Goal: Information Seeking & Learning: Learn about a topic

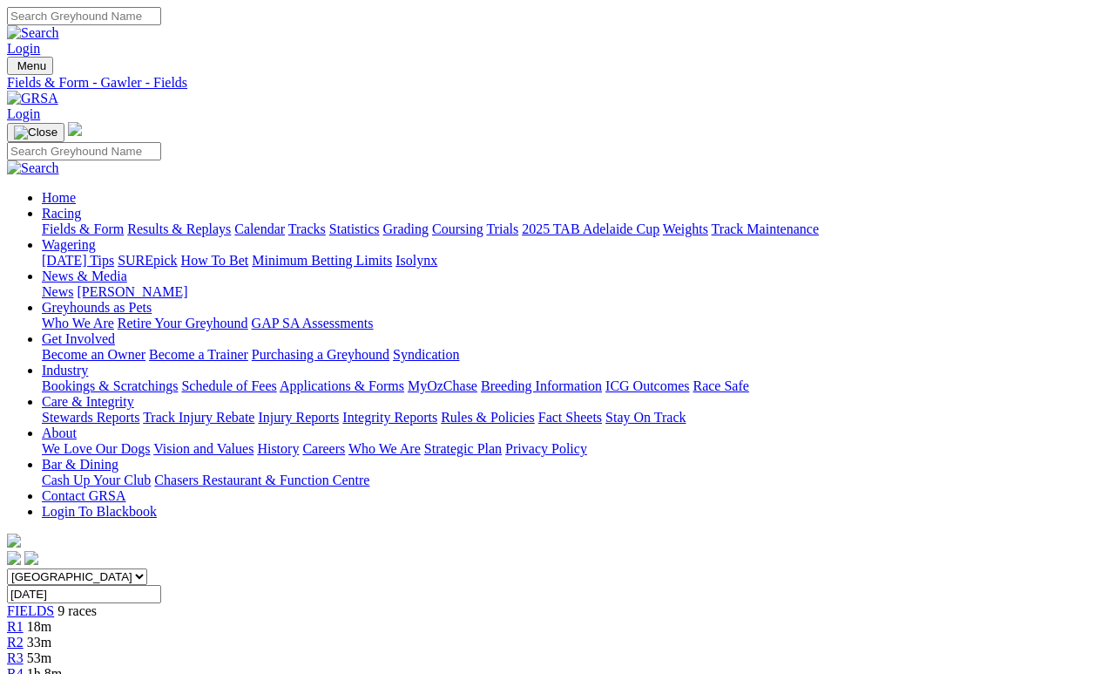
click at [90, 221] on link "Fields & Form" at bounding box center [83, 228] width 82 height 15
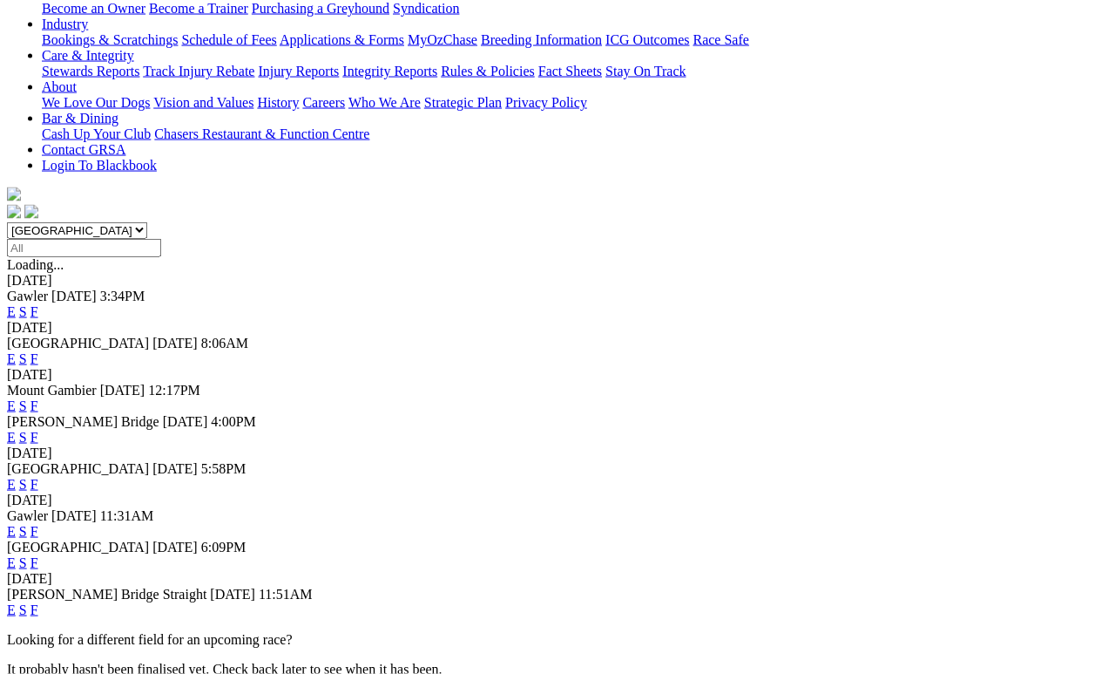
scroll to position [347, 0]
click at [38, 523] on link "F" at bounding box center [34, 530] width 8 height 15
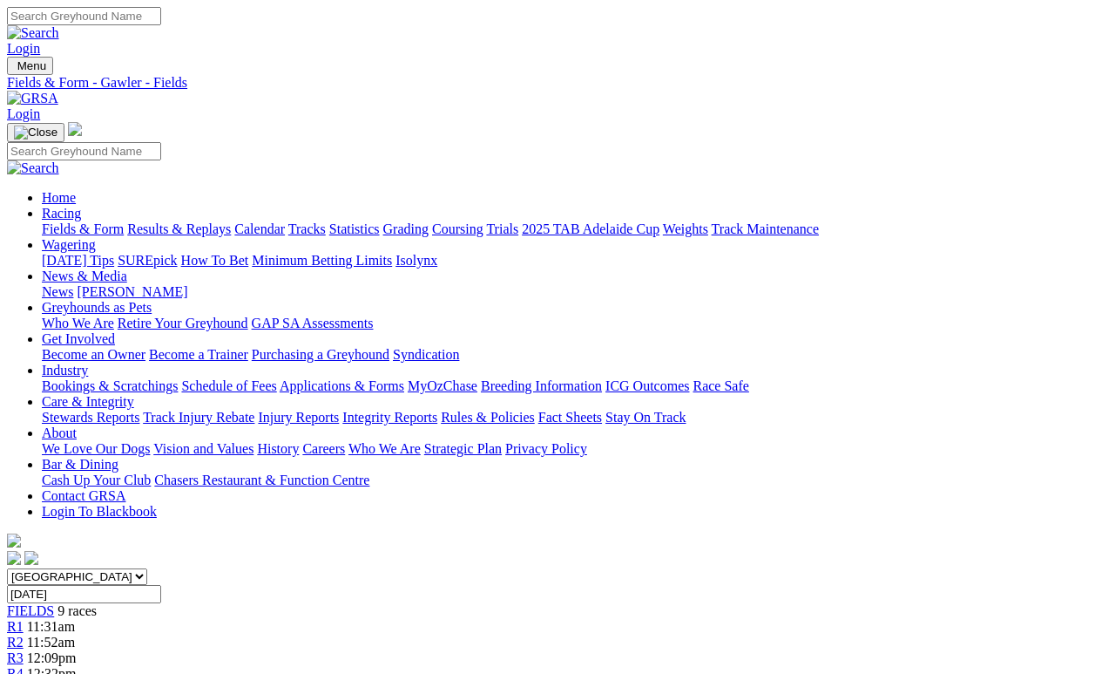
click at [231, 221] on link "Results & Replays" at bounding box center [179, 228] width 104 height 15
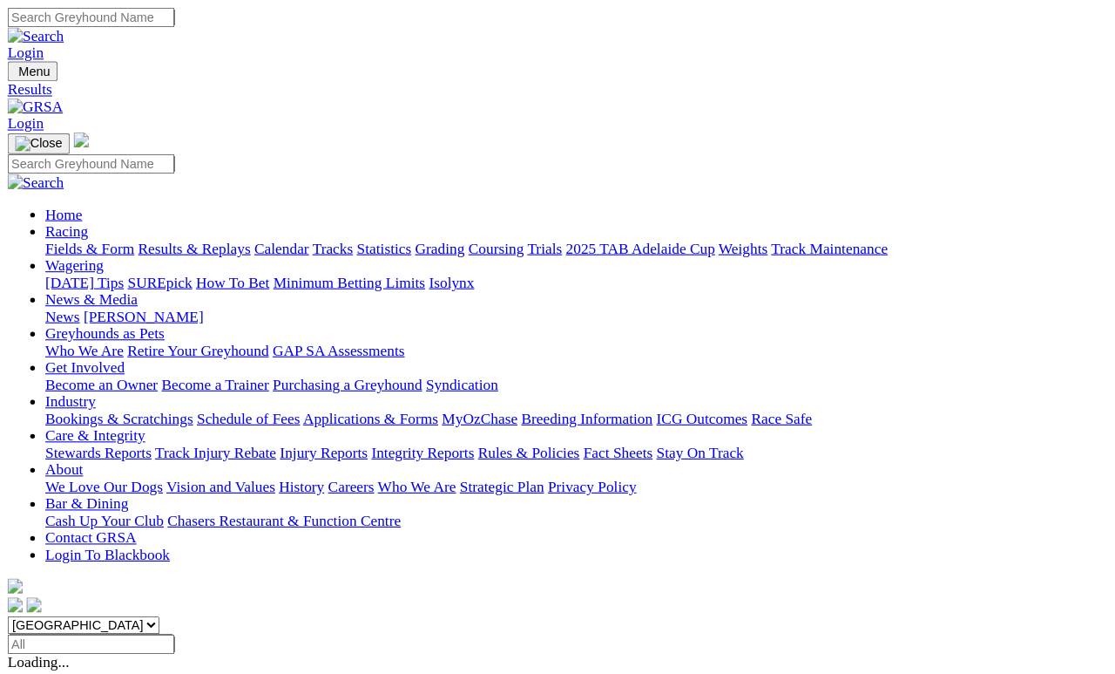
scroll to position [8, 0]
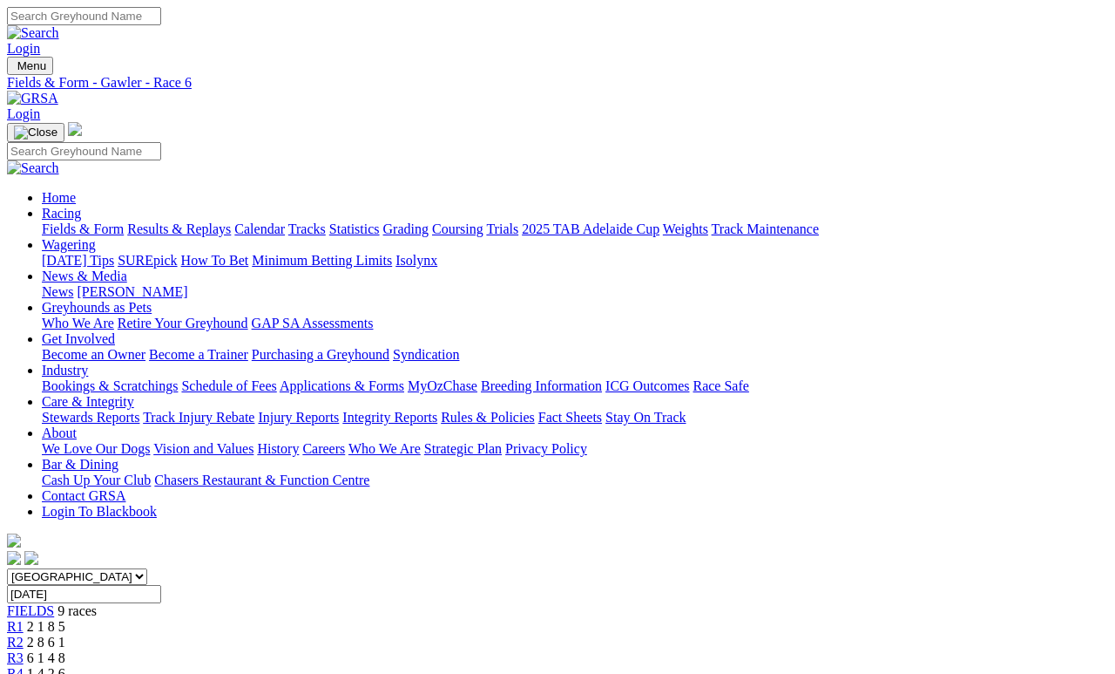
scroll to position [96, 0]
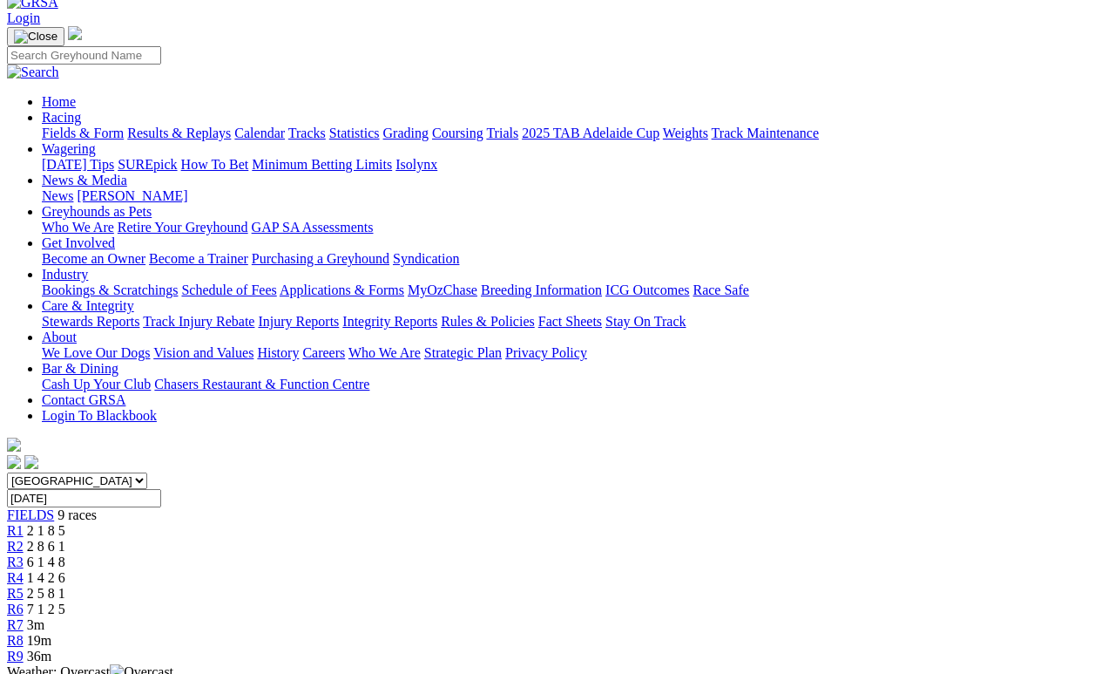
click at [24, 523] on link "R1" at bounding box center [15, 530] width 17 height 15
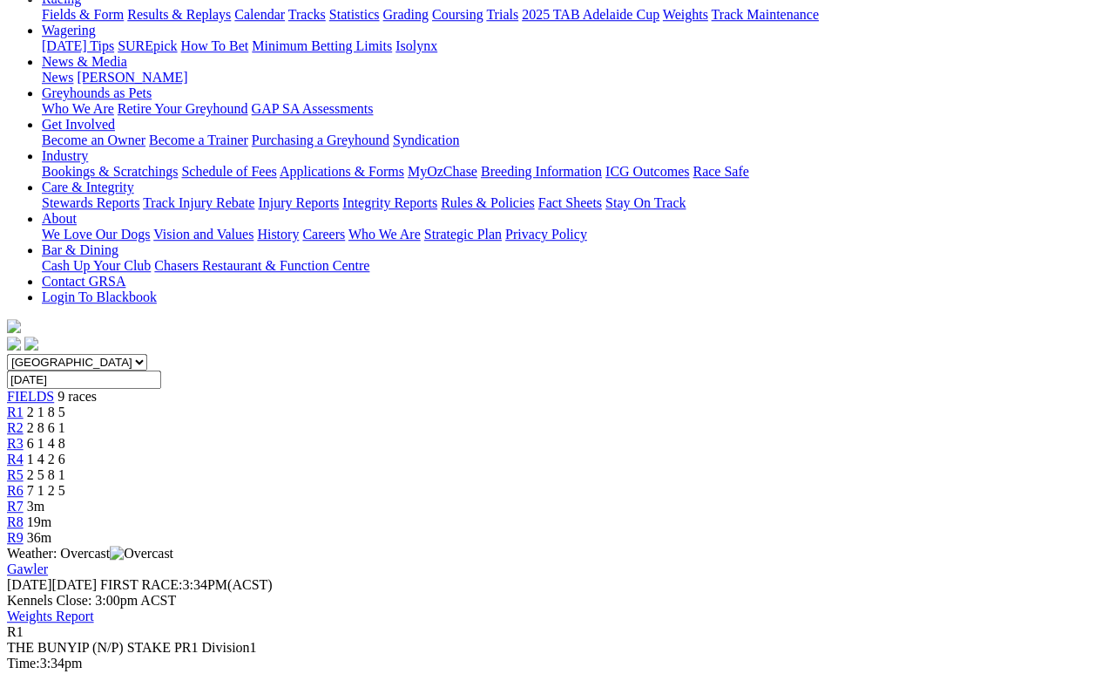
scroll to position [200, 0]
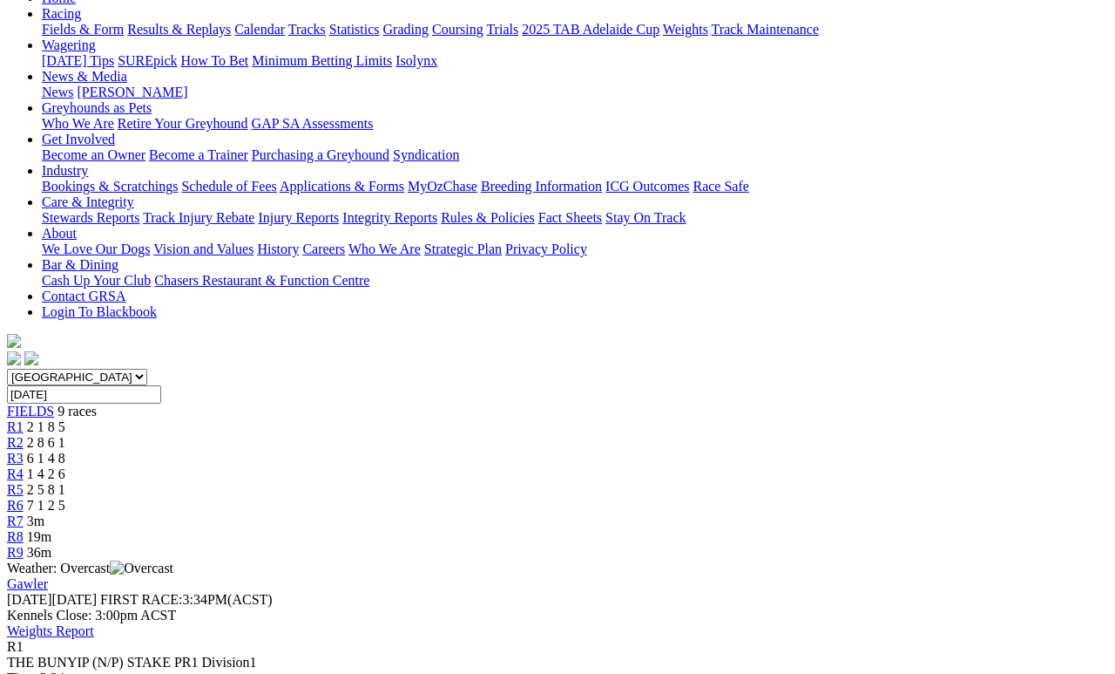
click at [336, 435] on div "R2 2 8 6 1" at bounding box center [557, 443] width 1101 height 16
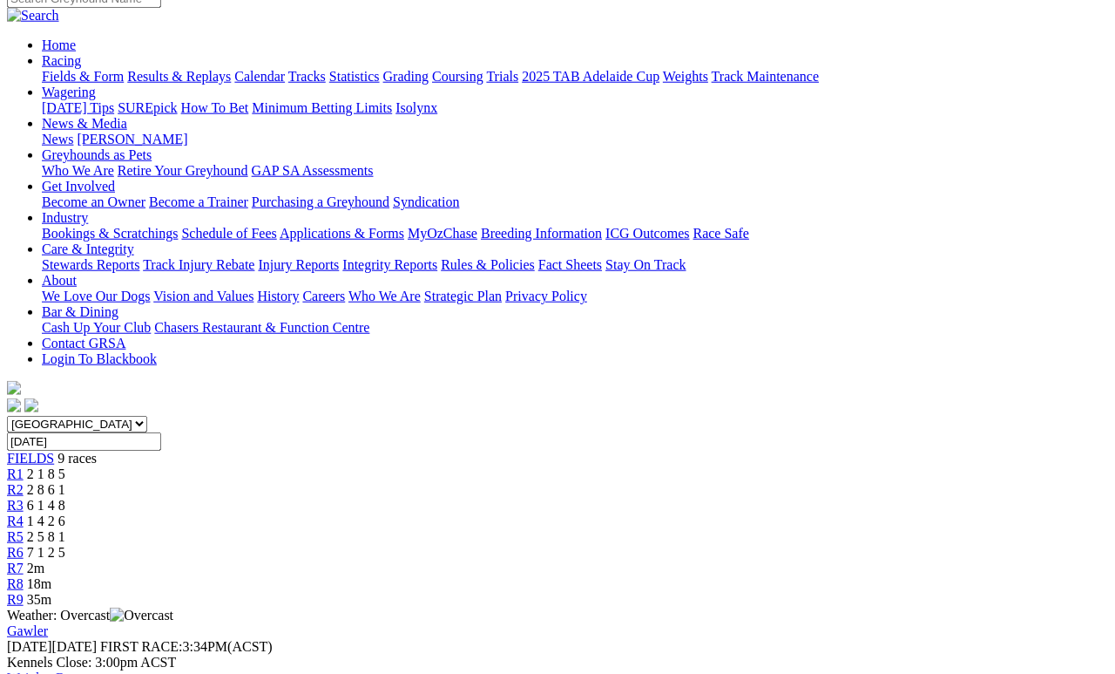
scroll to position [151, 0]
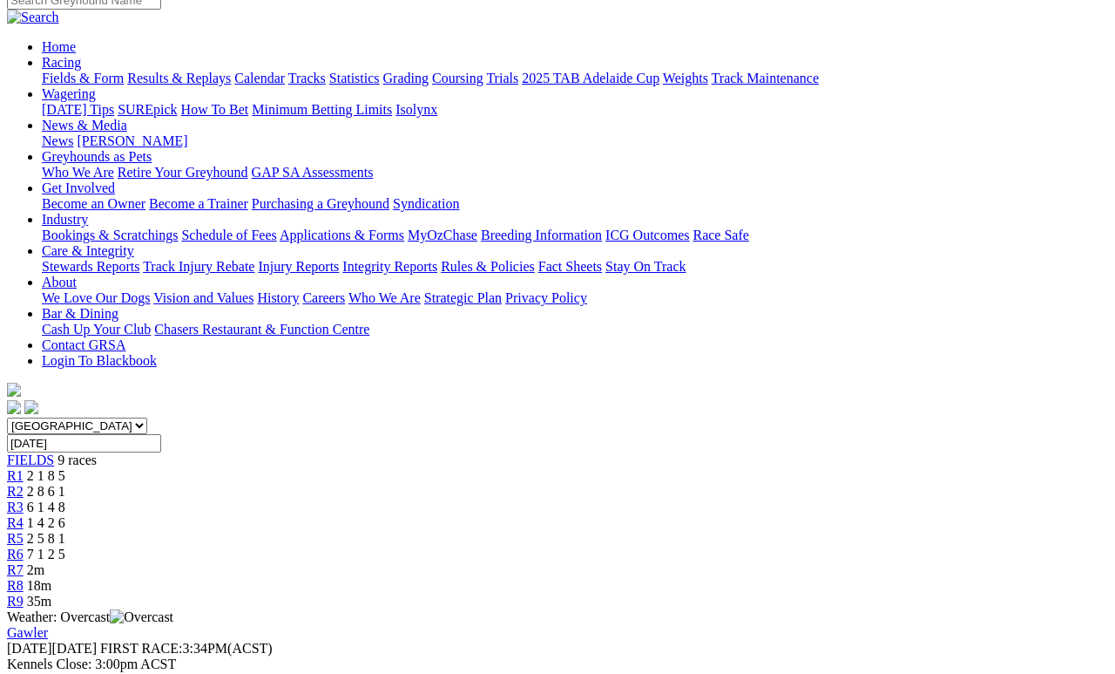
click at [65, 499] on span "6 1 4 8" at bounding box center [46, 506] width 38 height 15
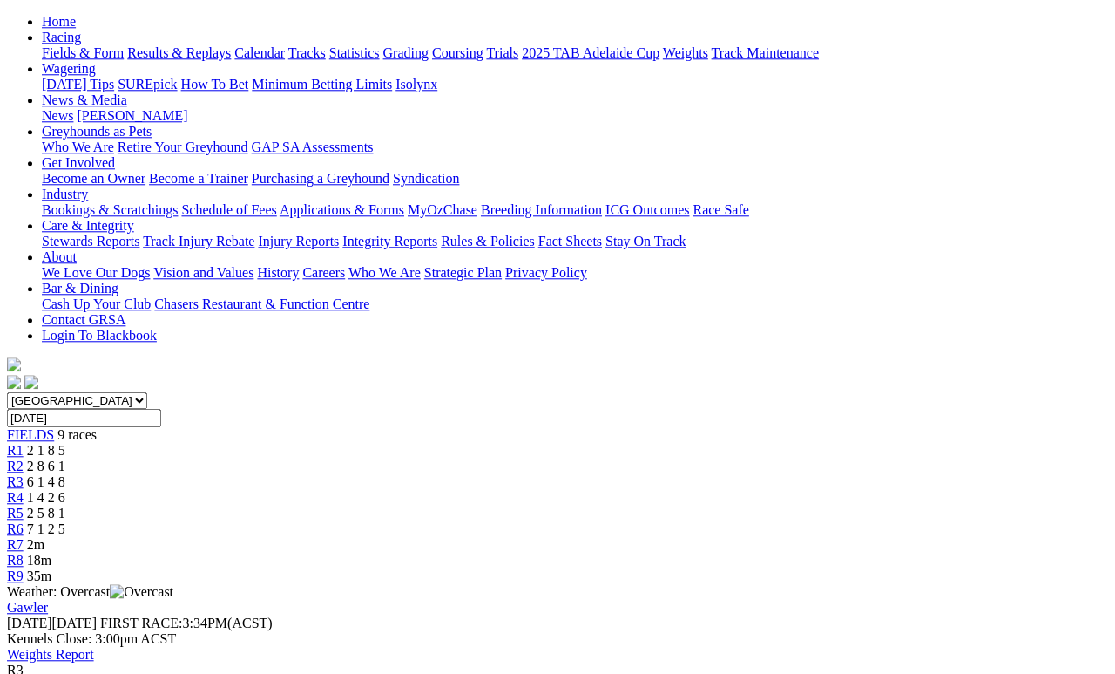
scroll to position [177, 0]
click at [24, 489] on link "R4" at bounding box center [15, 496] width 17 height 15
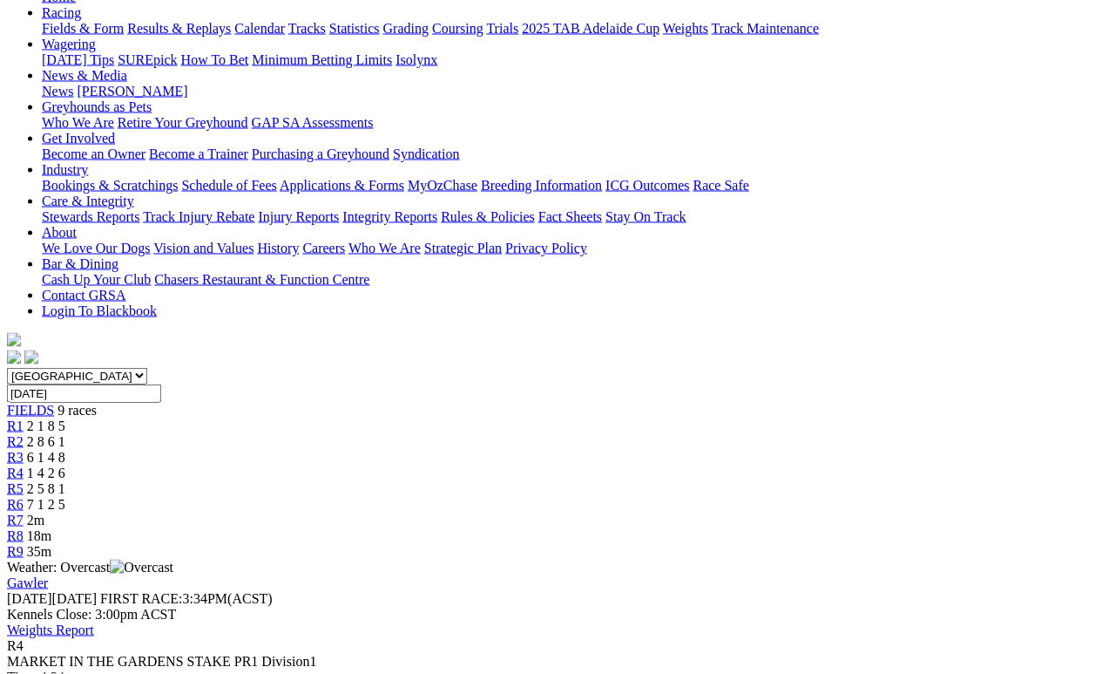
scroll to position [236, 0]
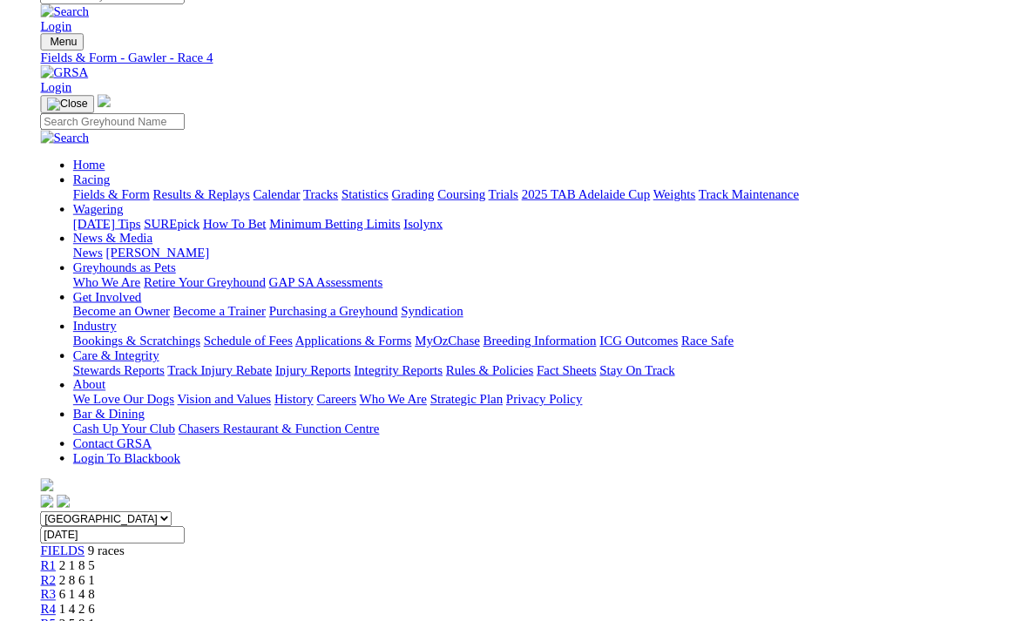
scroll to position [0, 0]
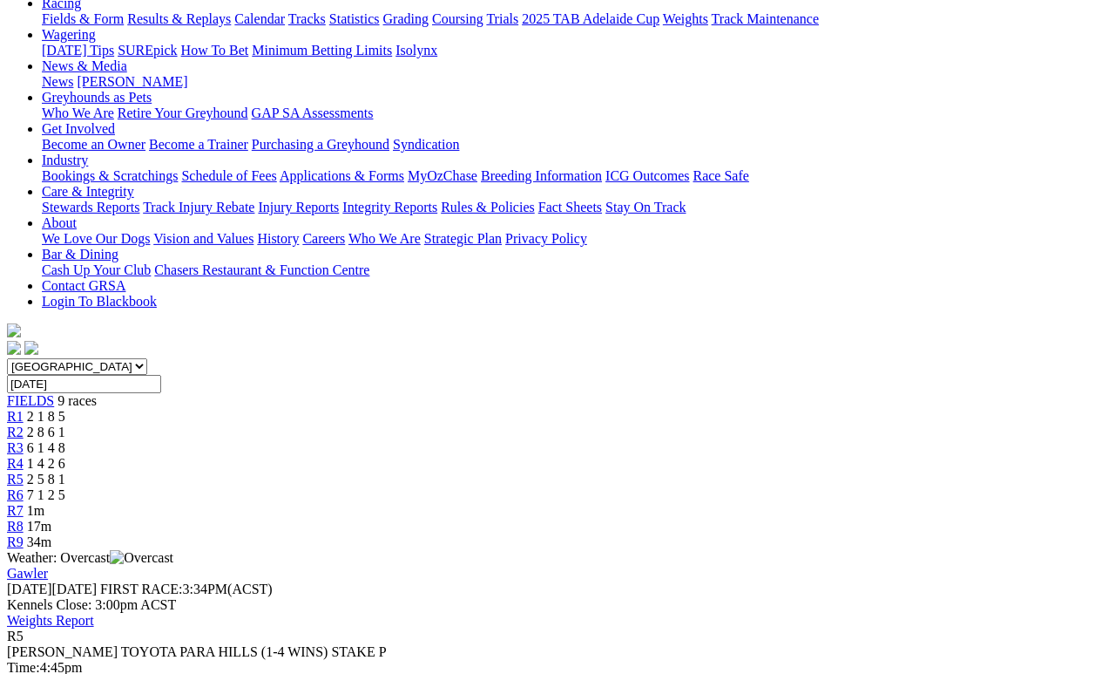
scroll to position [286, 0]
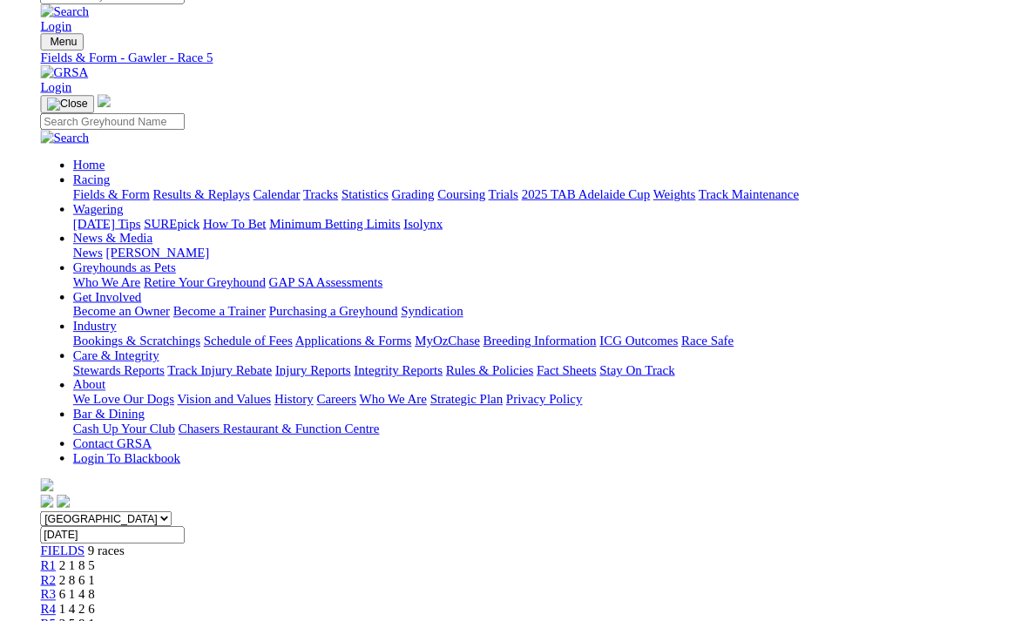
scroll to position [0, 0]
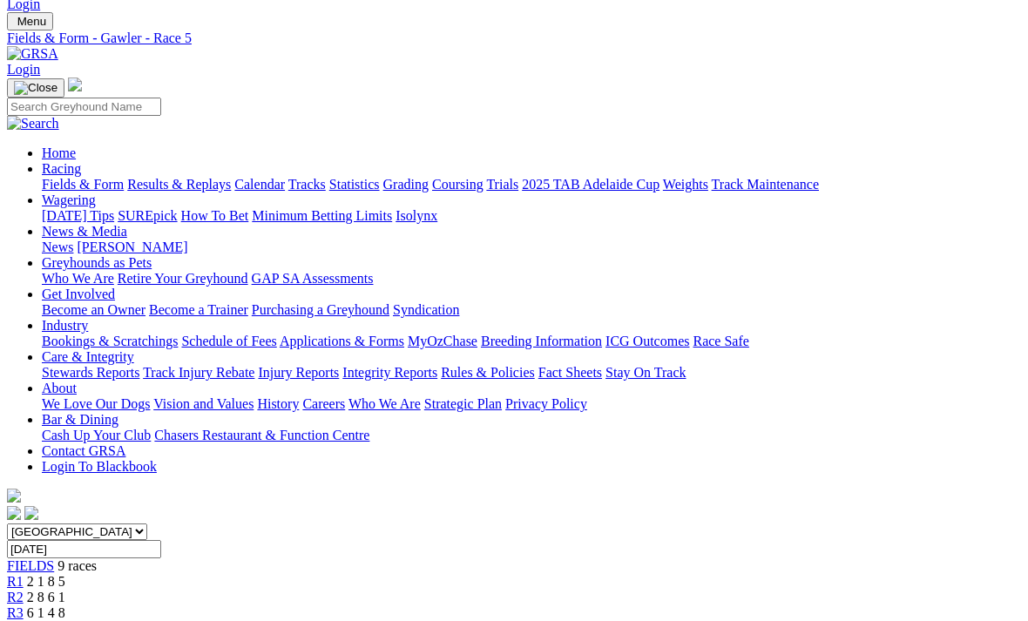
scroll to position [43, 0]
